Goal: Task Accomplishment & Management: Manage account settings

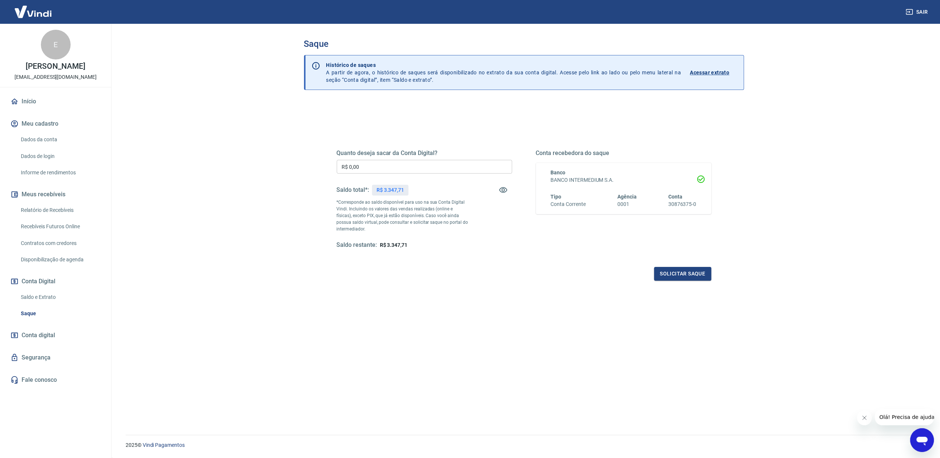
click at [390, 190] on p "R$ 3.347,71" at bounding box center [390, 190] width 28 height 8
copy p "3.347,71"
click at [372, 158] on div "Quanto deseja sacar da Conta Digital? R$ 0,00 ​ Saldo total*: R$ 3.347,71 *Corr…" at bounding box center [424, 199] width 175 height 100
click at [358, 162] on input "R$ 0,00" at bounding box center [424, 167] width 175 height 14
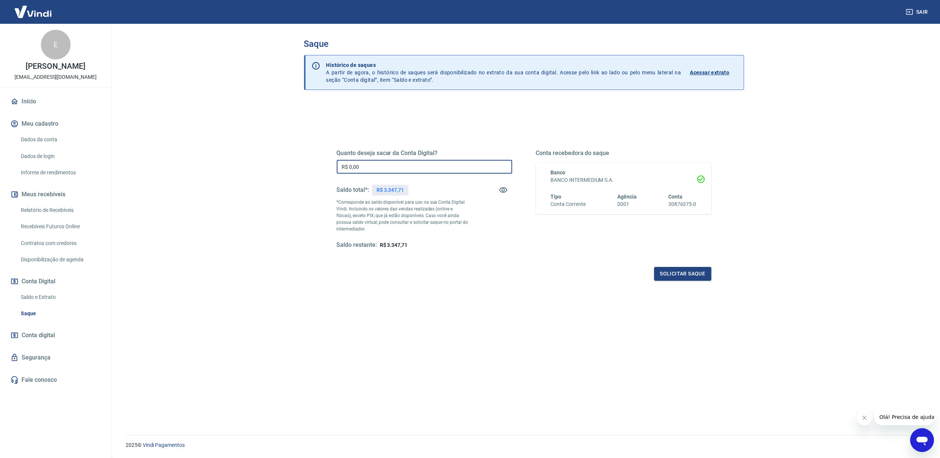
click at [358, 162] on input "R$ 0,00" at bounding box center [424, 167] width 175 height 14
paste input "3.347,71"
type input "R$ 3.347,71"
click at [696, 276] on button "Solicitar saque" at bounding box center [682, 274] width 57 height 14
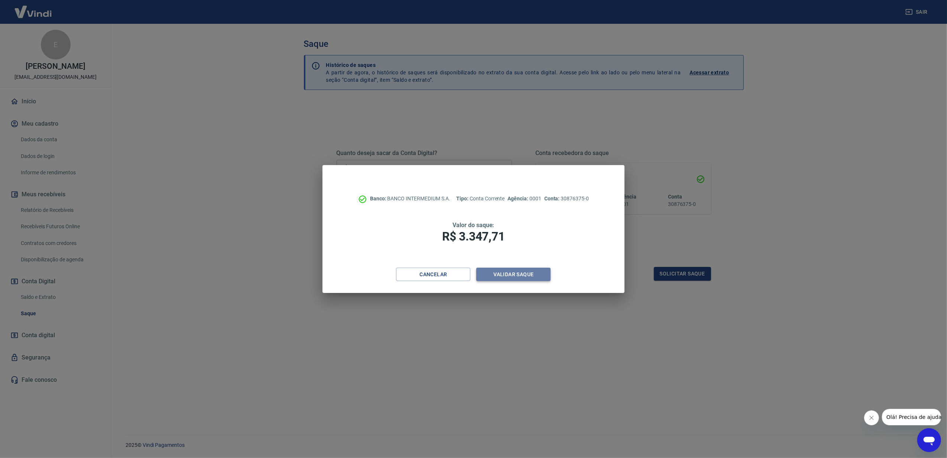
click at [529, 271] on button "Validar saque" at bounding box center [513, 275] width 74 height 14
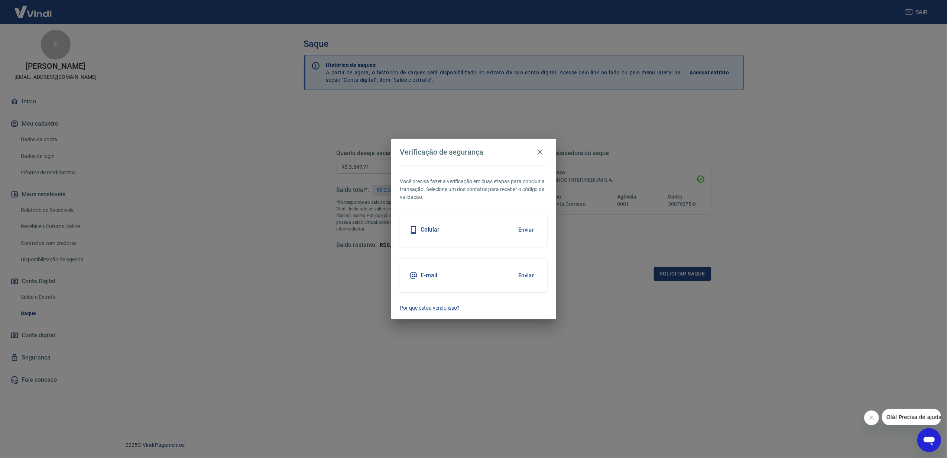
click at [530, 230] on button "Enviar" at bounding box center [526, 230] width 24 height 16
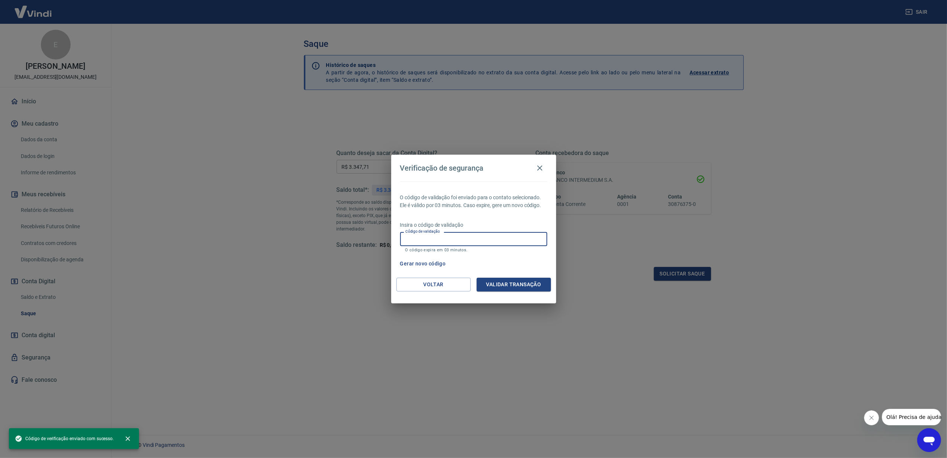
click at [515, 240] on input "Código de validação" at bounding box center [473, 239] width 147 height 14
type input "642759"
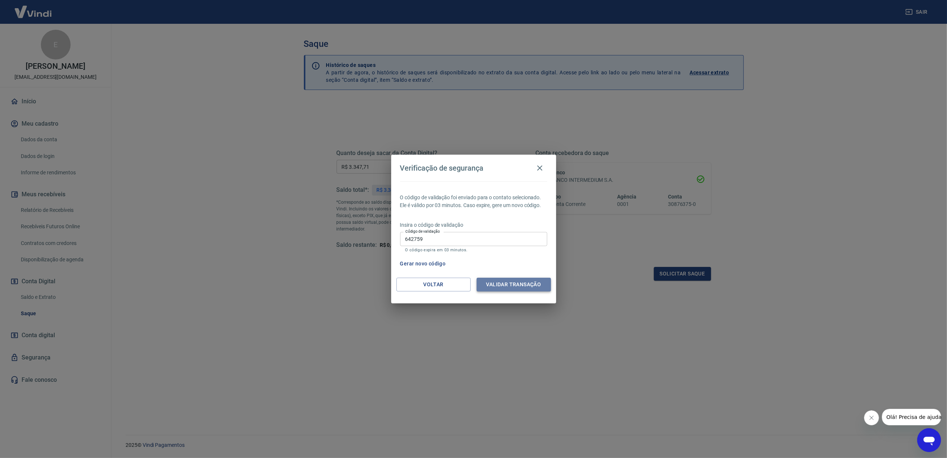
click at [529, 287] on button "Validar transação" at bounding box center [514, 285] width 74 height 14
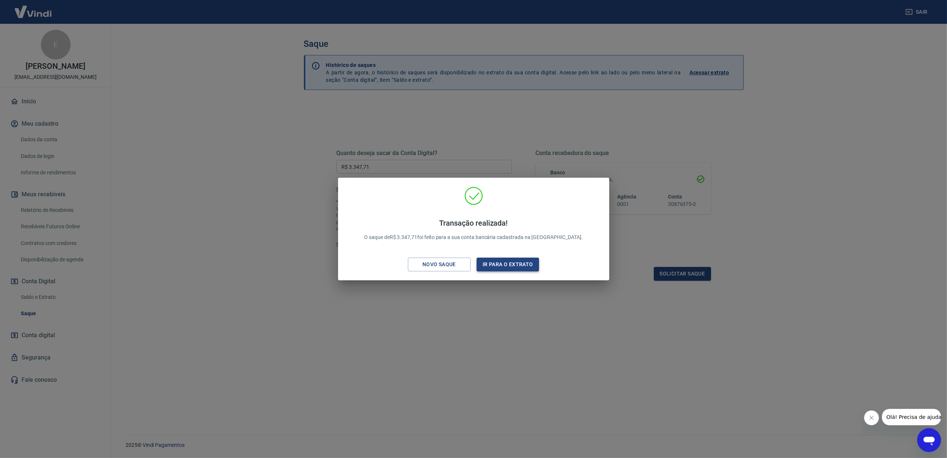
click at [519, 261] on button "Ir para o extrato" at bounding box center [508, 265] width 63 height 14
